Goal: Find specific page/section: Find specific page/section

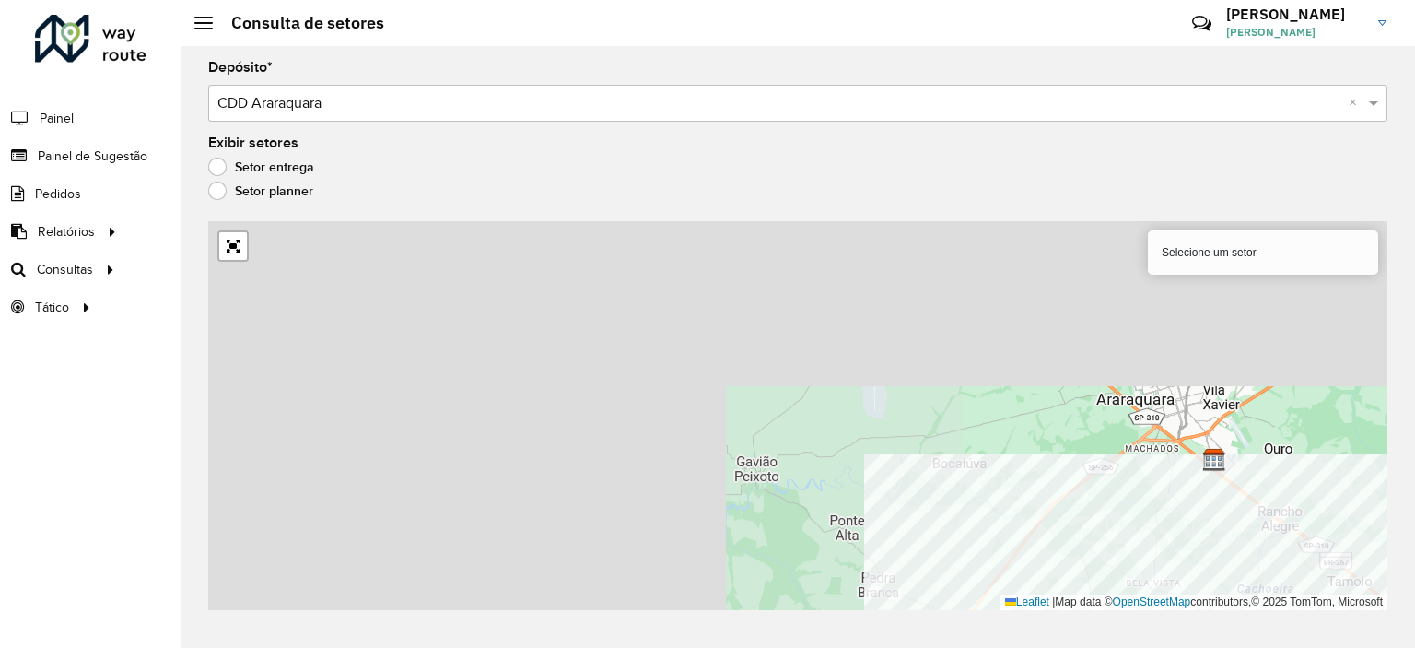
click at [1414, 577] on div "Depósito * Selecione um depósito × CDD Araraquara × Exibir setores Setor entreg…" at bounding box center [798, 347] width 1234 height 602
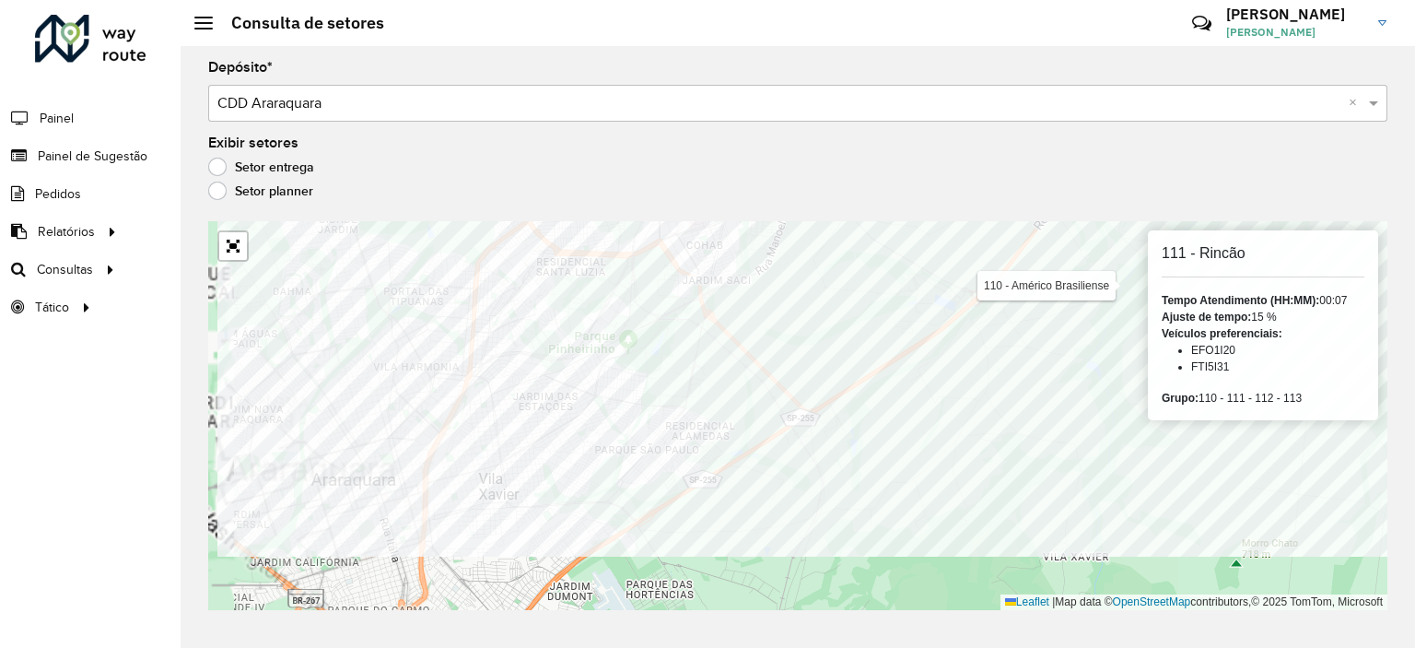
click at [1231, 331] on div "110 - Américo Brasiliense 111 - Rincão Tempo Atendimento (HH:MM): 00:07 Ajuste …" at bounding box center [797, 415] width 1179 height 389
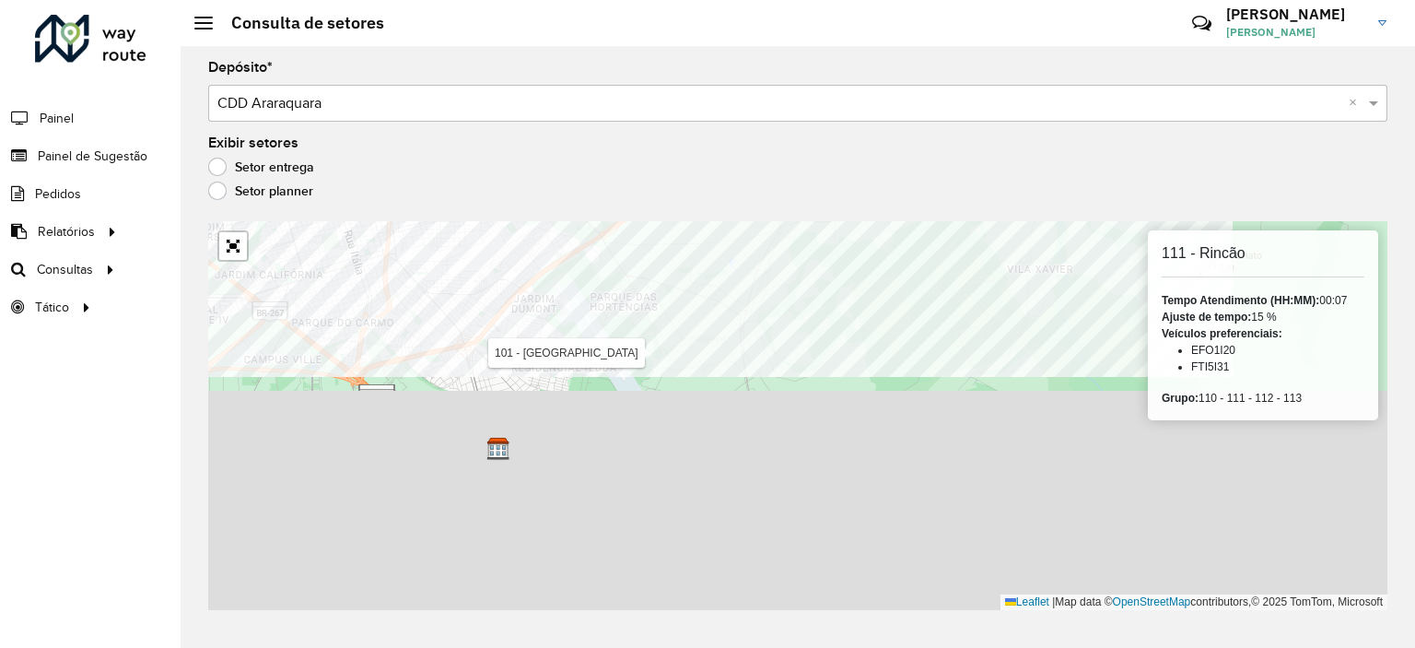
click at [763, 211] on div "Depósito * Selecione um depósito × CDD Araraquara × Exibir setores Setor entreg…" at bounding box center [798, 347] width 1234 height 602
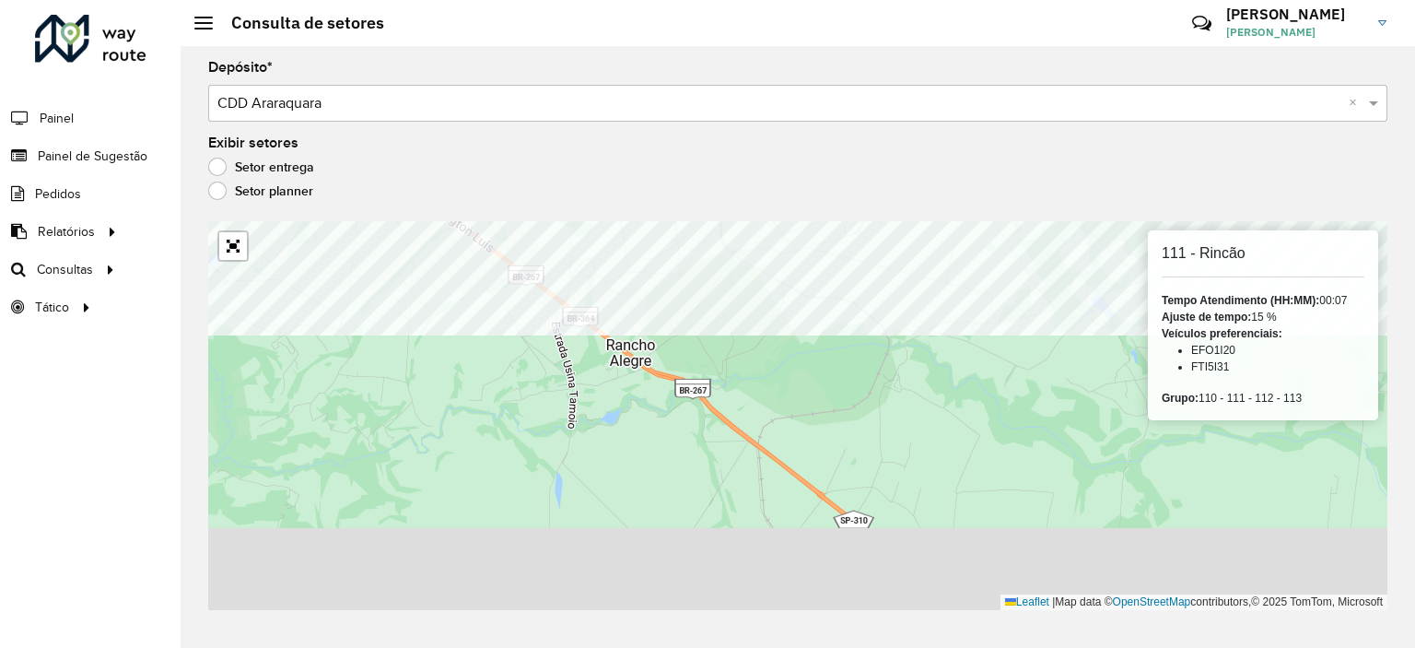
click at [850, 176] on formly-group "Depósito * Selecione um depósito × CDD Araraquara × Exibir setores Setor entreg…" at bounding box center [797, 335] width 1179 height 549
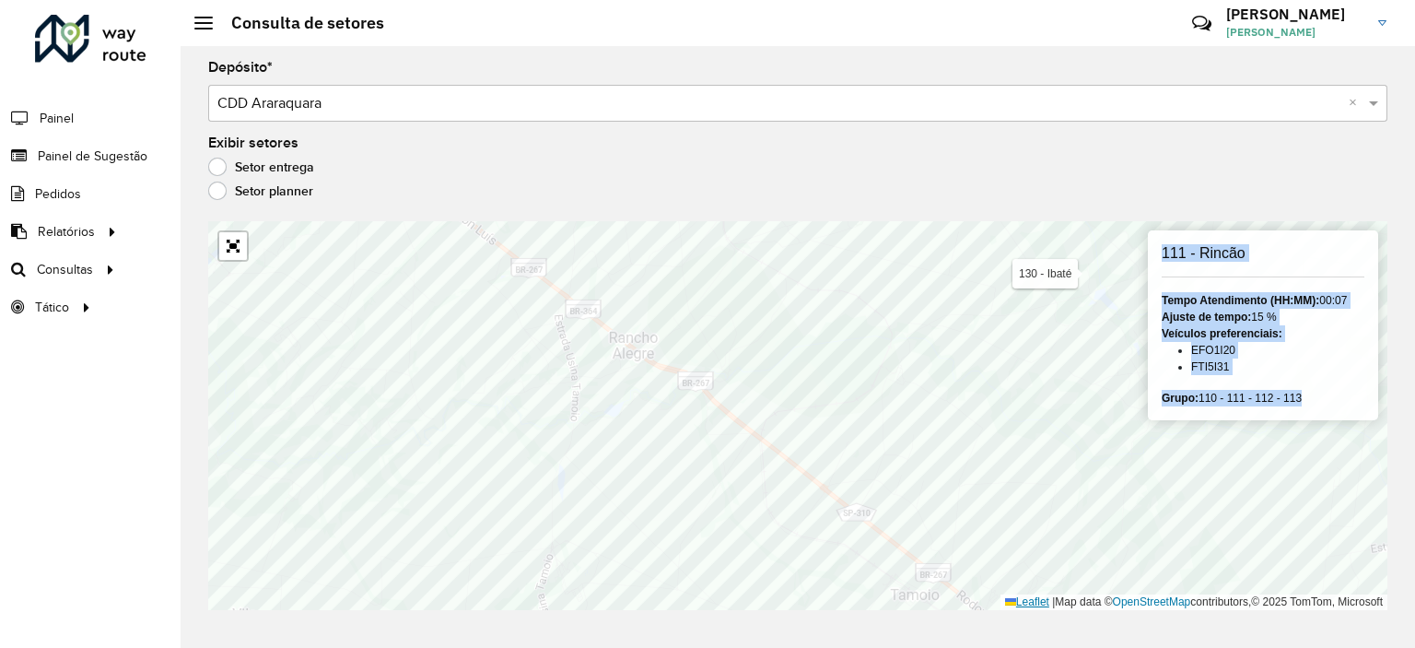
click at [678, 250] on div "Depósito * Selecione um depósito × CDD Araraquara × Exibir setores Setor entreg…" at bounding box center [798, 347] width 1234 height 602
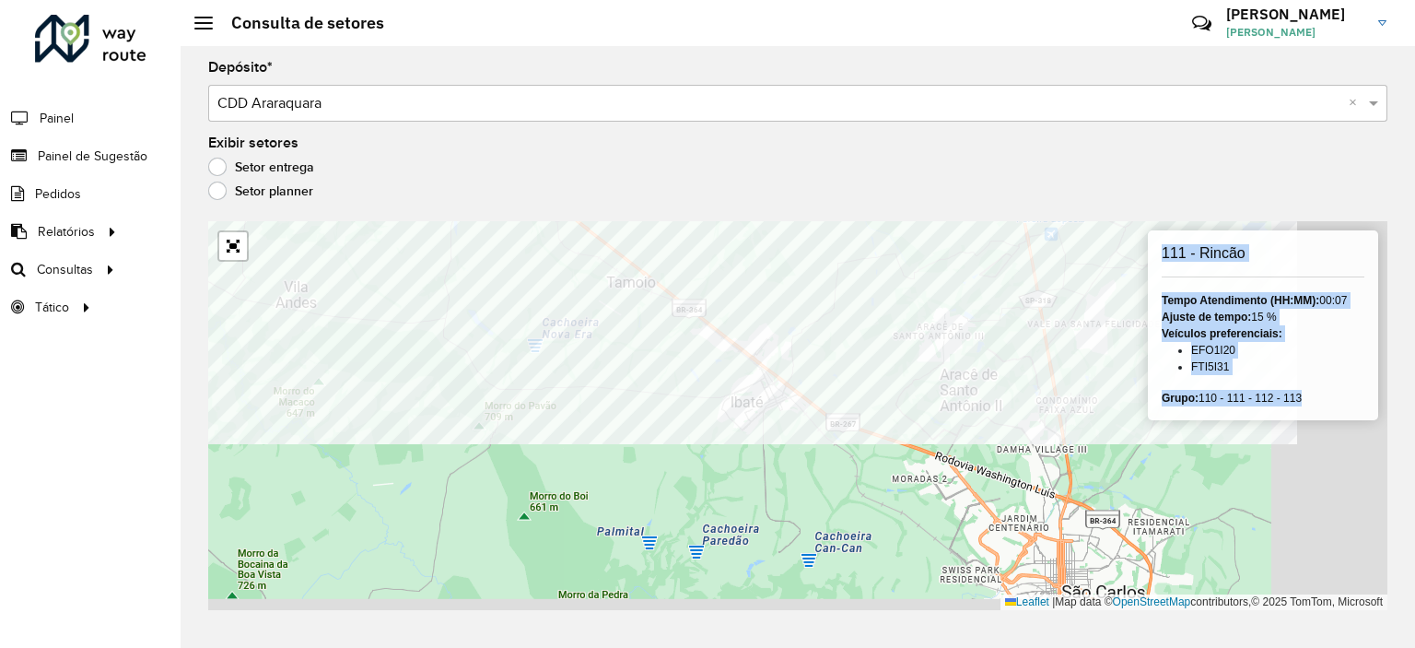
drag, startPoint x: 1028, startPoint y: 596, endPoint x: 642, endPoint y: 213, distance: 543.9
click at [643, 213] on div "Depósito * Selecione um depósito × CDD Araraquara × Exibir setores Setor entreg…" at bounding box center [798, 347] width 1234 height 602
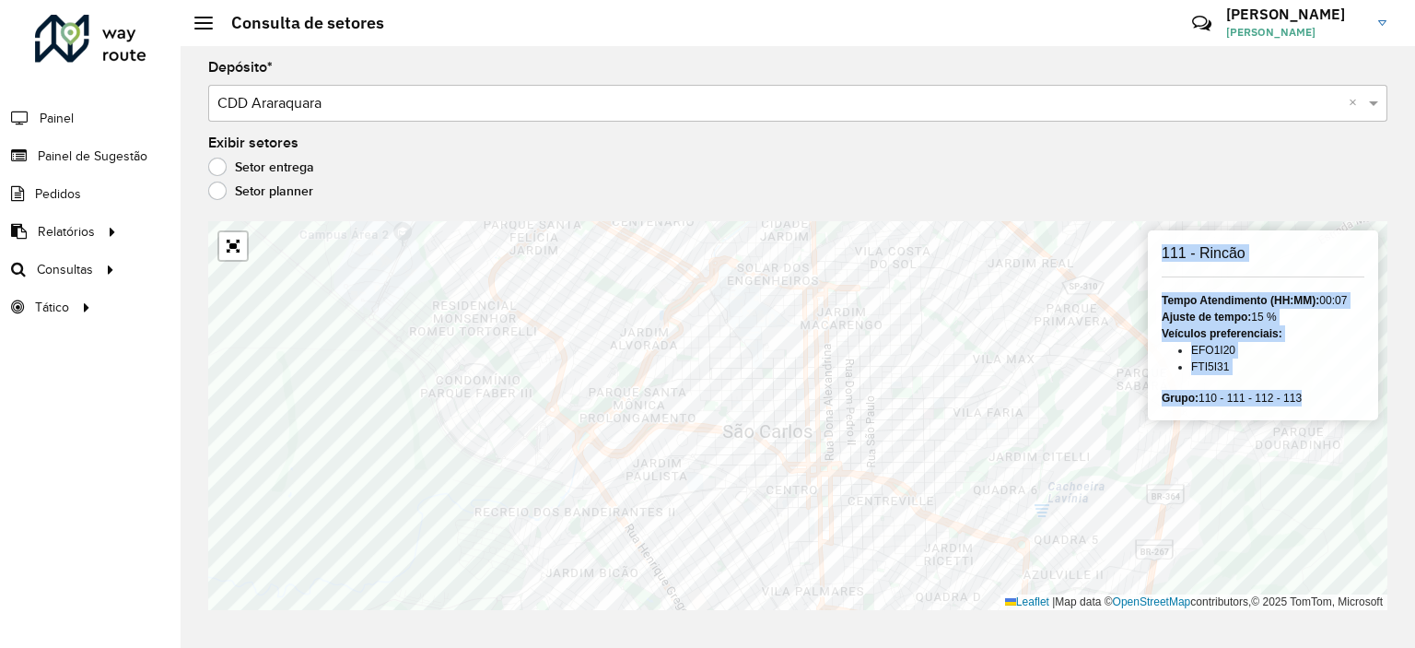
drag, startPoint x: 1034, startPoint y: 161, endPoint x: 1018, endPoint y: 161, distance: 15.7
click at [1033, 161] on div "Setor entrega" at bounding box center [797, 171] width 1179 height 22
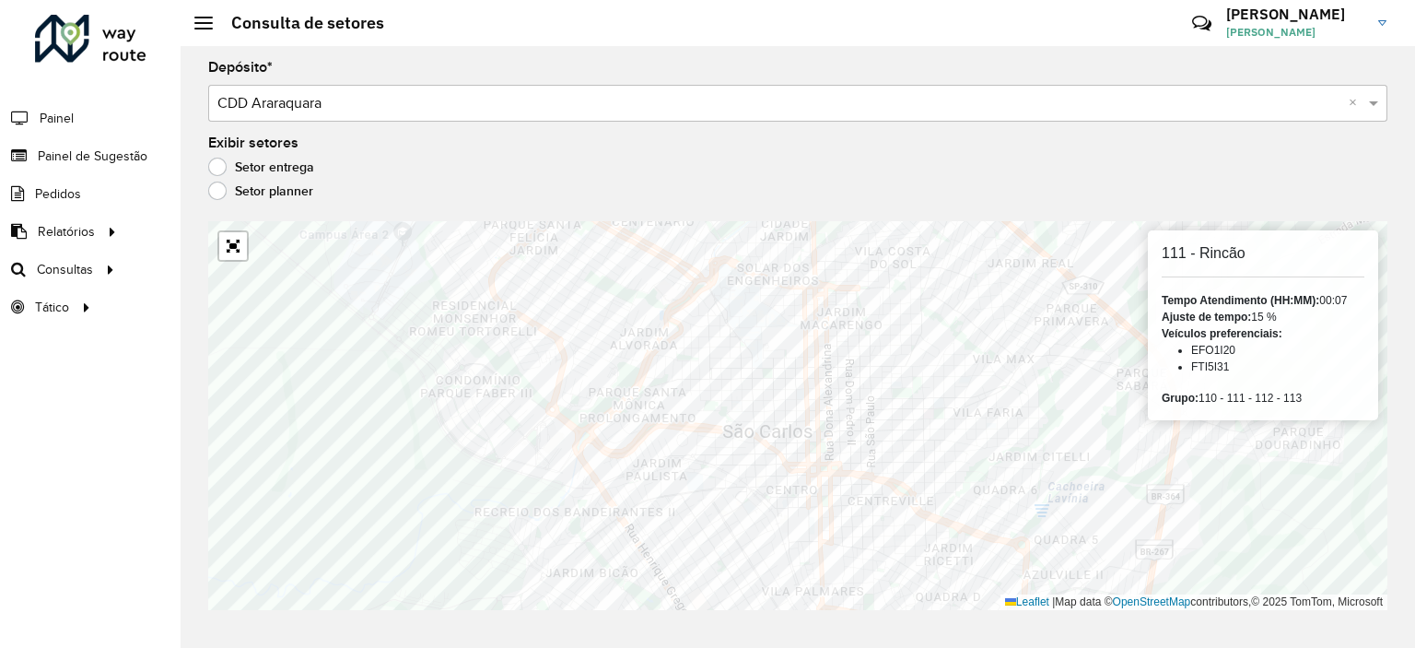
click at [643, 106] on input "text" at bounding box center [779, 104] width 1124 height 22
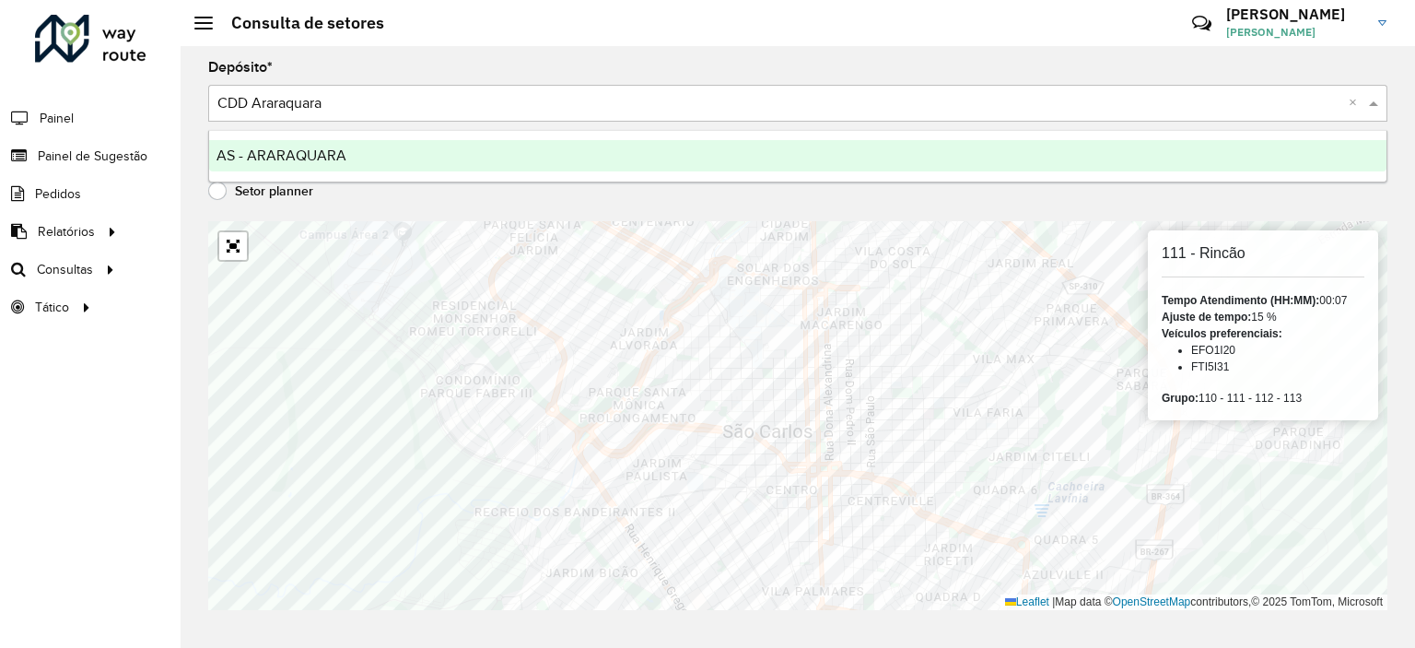
click at [473, 158] on div "AS - ARARAQUARA" at bounding box center [797, 155] width 1177 height 31
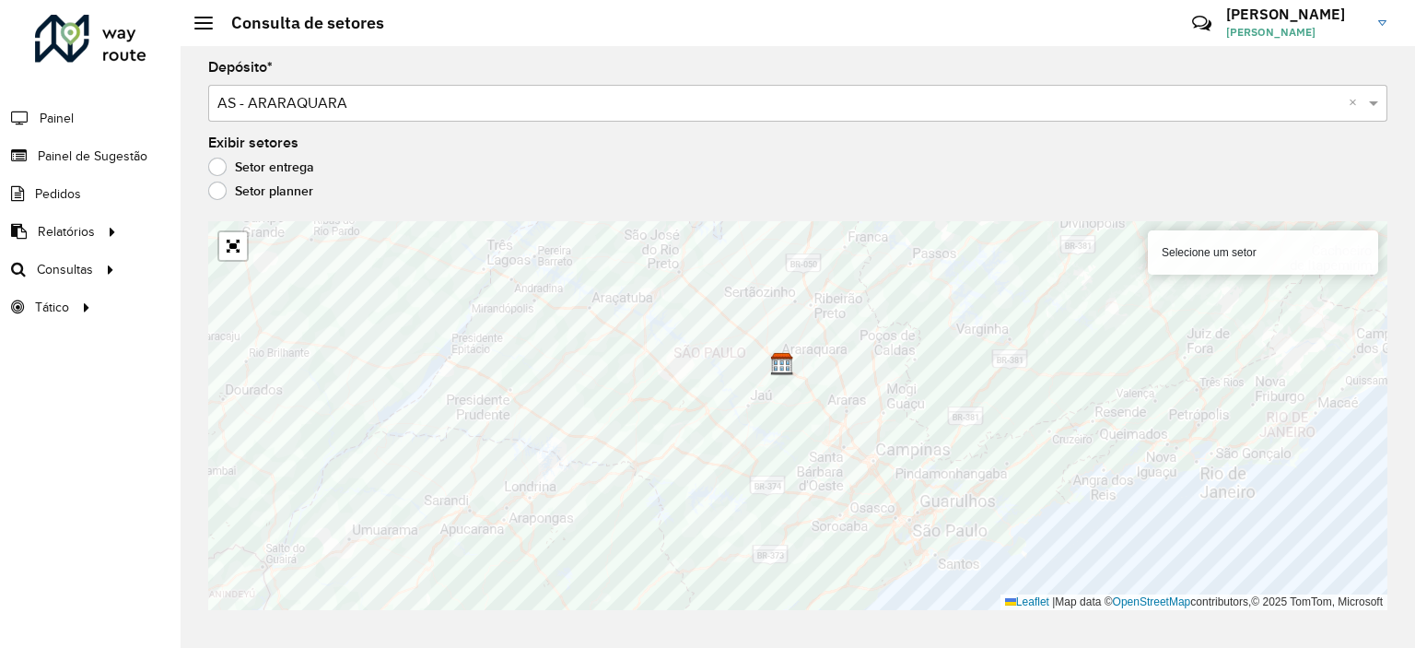
click at [216, 189] on label "Setor planner" at bounding box center [260, 190] width 105 height 18
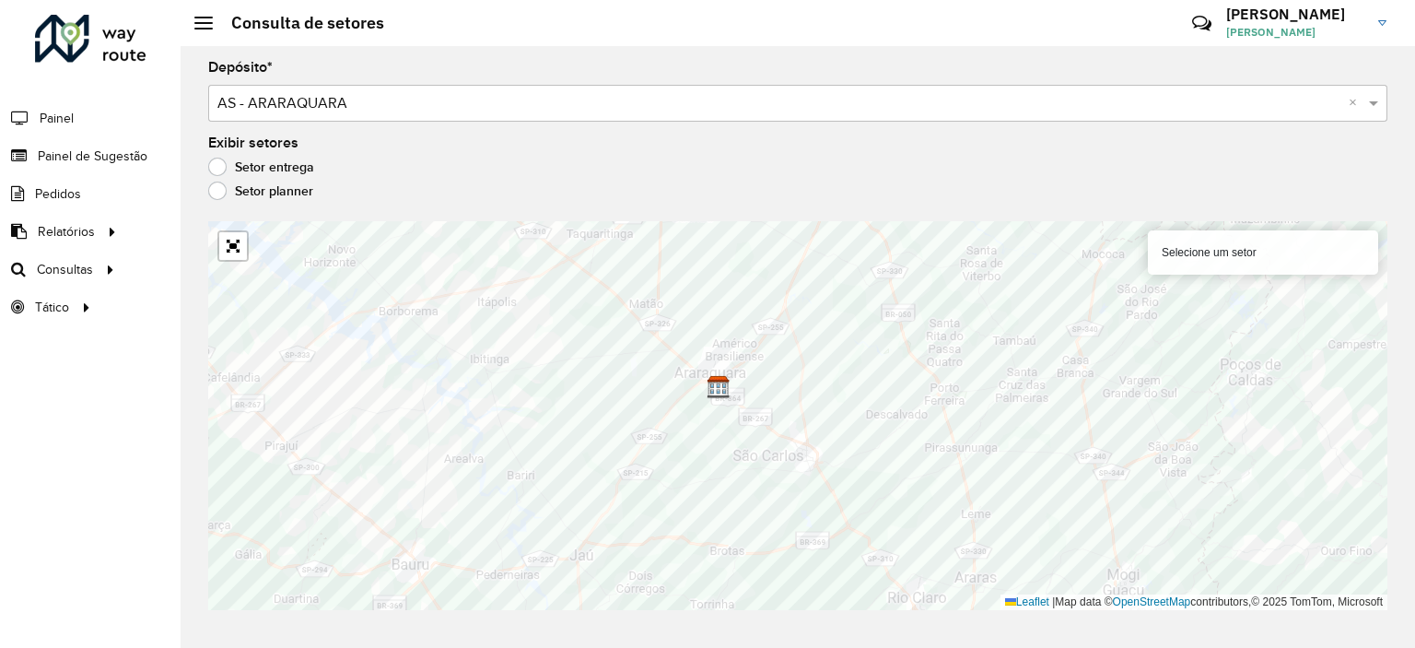
click at [257, 163] on label "Setor entrega" at bounding box center [261, 167] width 106 height 18
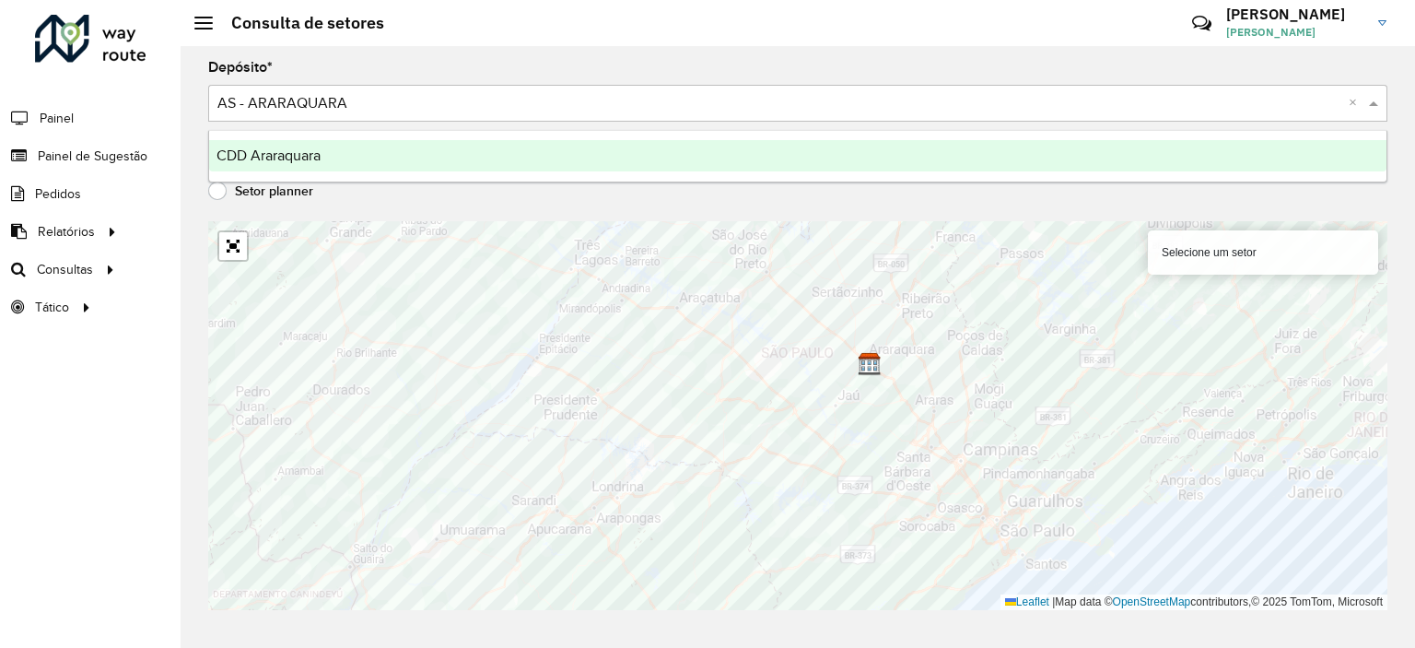
click at [359, 101] on input "text" at bounding box center [779, 104] width 1124 height 22
click at [309, 146] on div "CDD Araraquara" at bounding box center [797, 155] width 1177 height 31
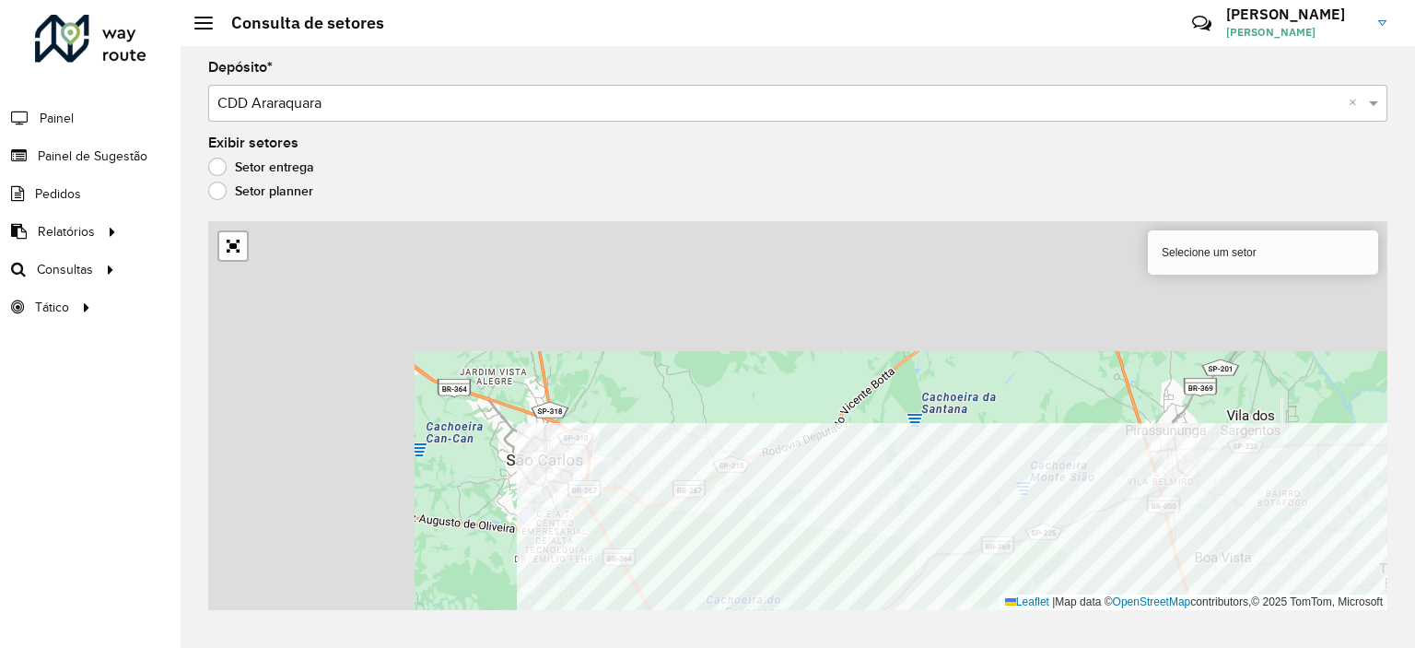
click at [1148, 642] on div "Depósito * Selecione um depósito × CDD Araraquara × Exibir setores Setor entreg…" at bounding box center [798, 347] width 1234 height 602
